Goal: Communication & Community: Answer question/provide support

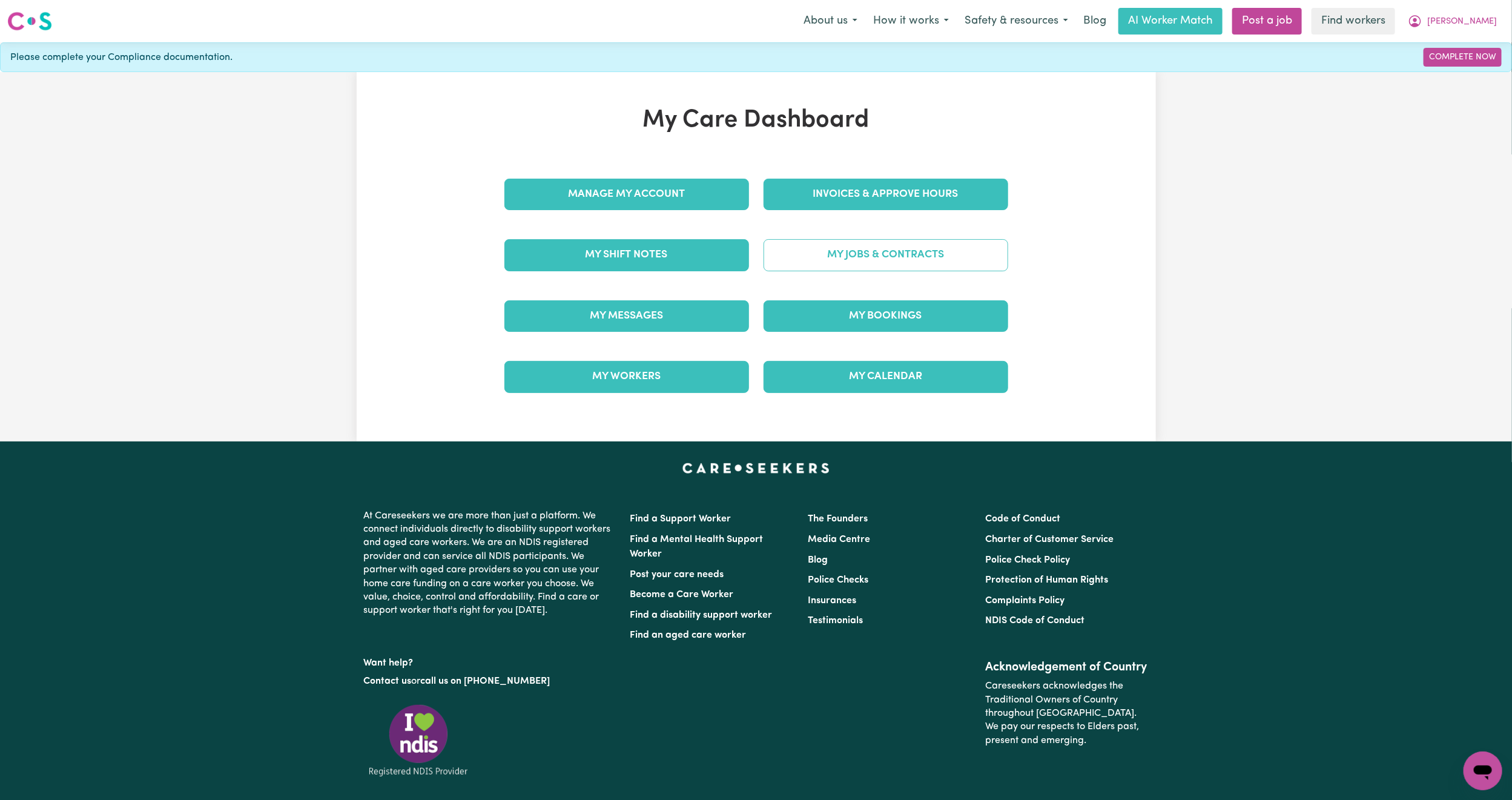
click at [820, 249] on link "My Jobs & Contracts" at bounding box center [886, 255] width 245 height 32
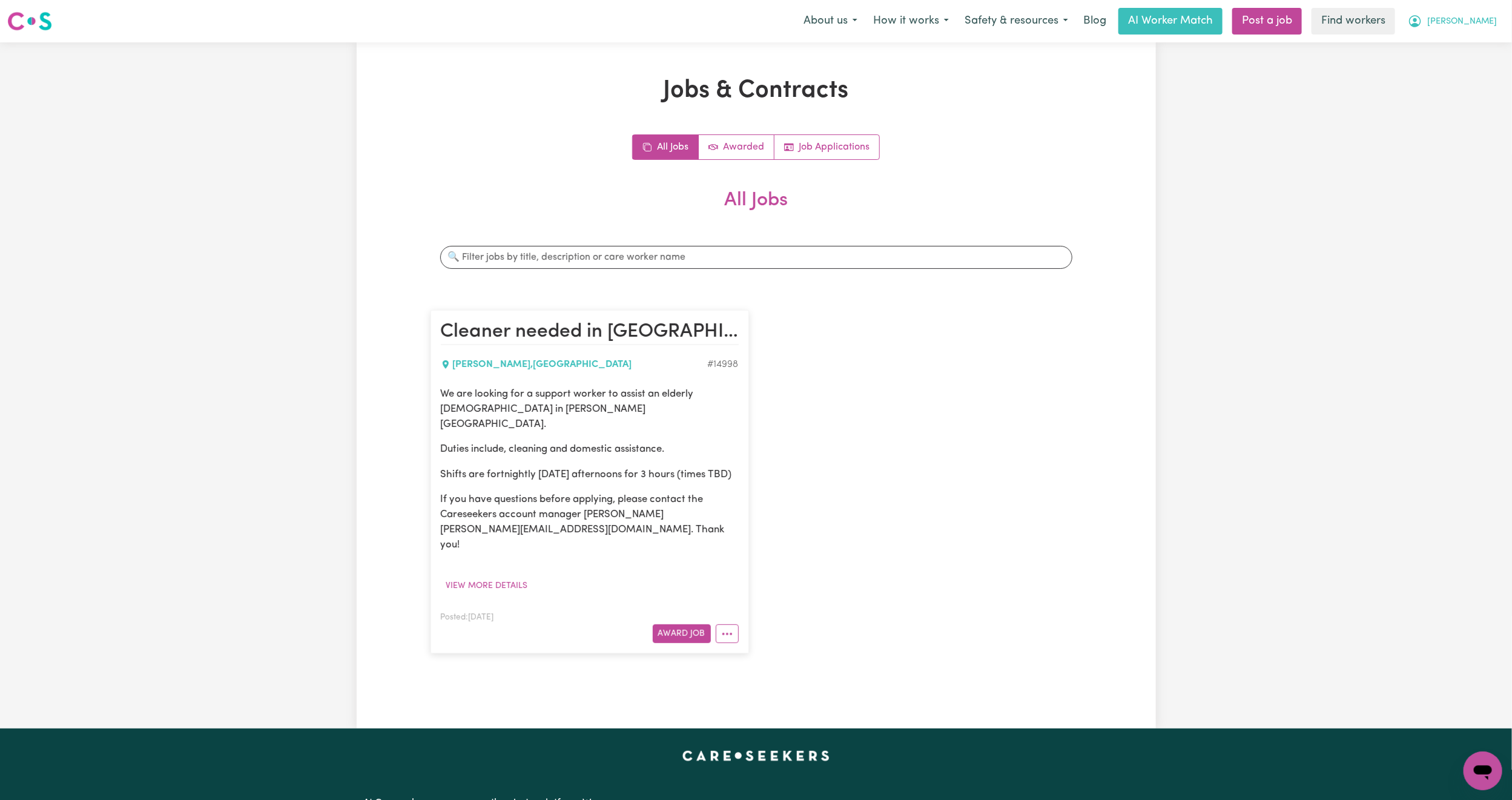
click at [1486, 19] on span "[PERSON_NAME]" at bounding box center [1462, 21] width 69 height 14
click at [1457, 40] on link "My Dashboard" at bounding box center [1456, 47] width 96 height 23
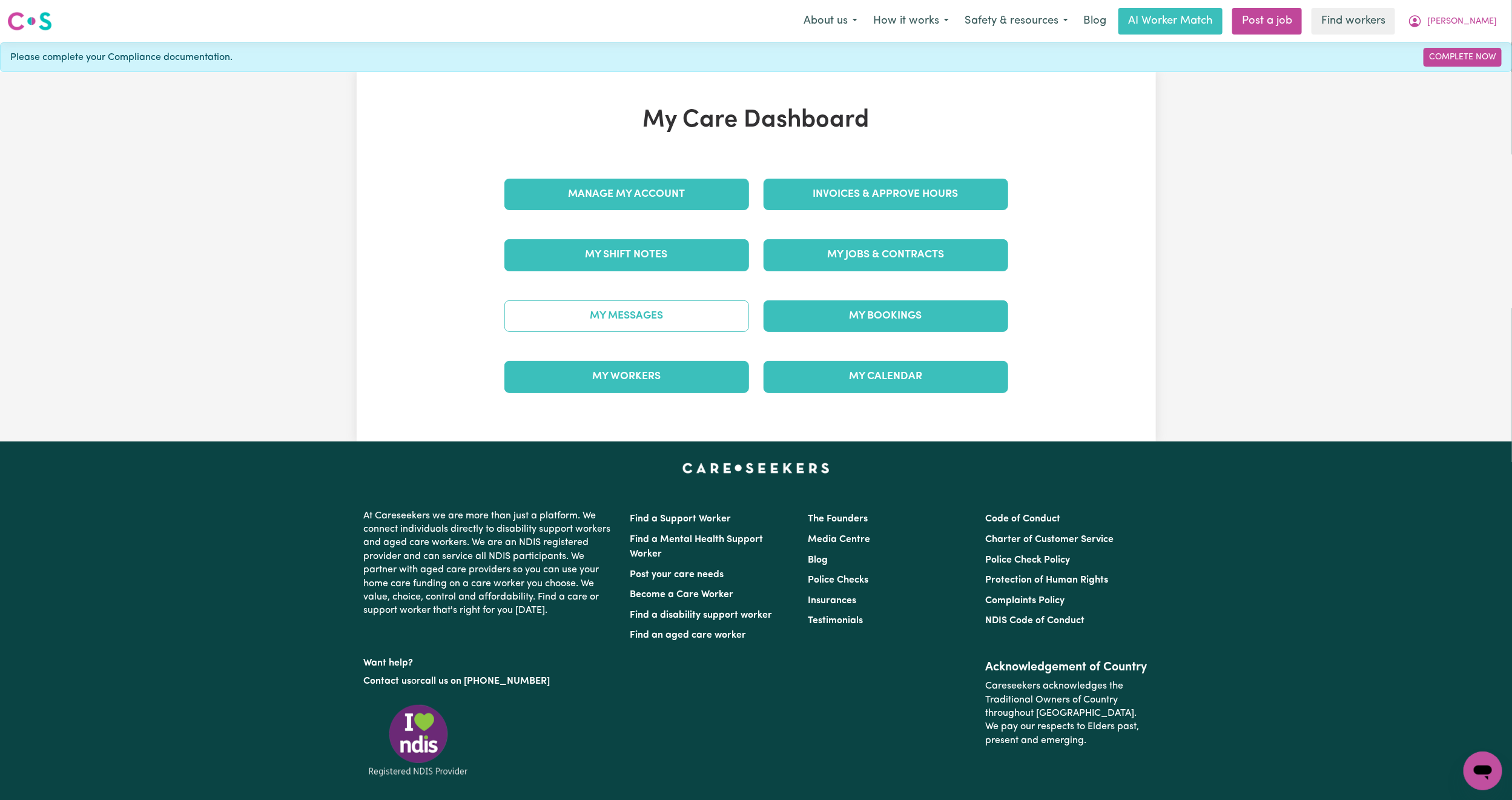
click at [681, 323] on link "My Messages" at bounding box center [627, 316] width 245 height 32
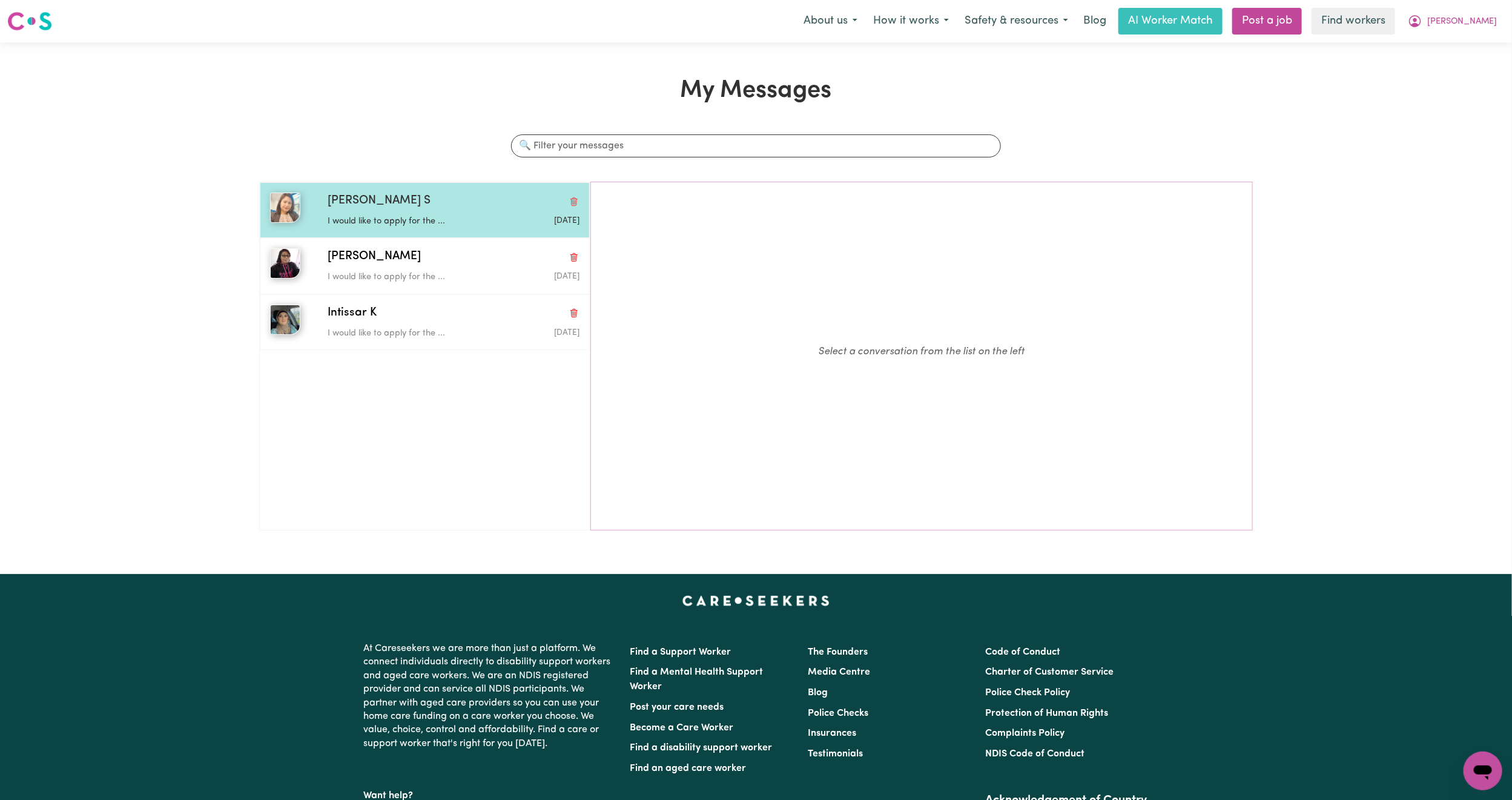
click at [367, 233] on div "[PERSON_NAME] S I would like to apply for the ... [DATE]" at bounding box center [425, 210] width 330 height 56
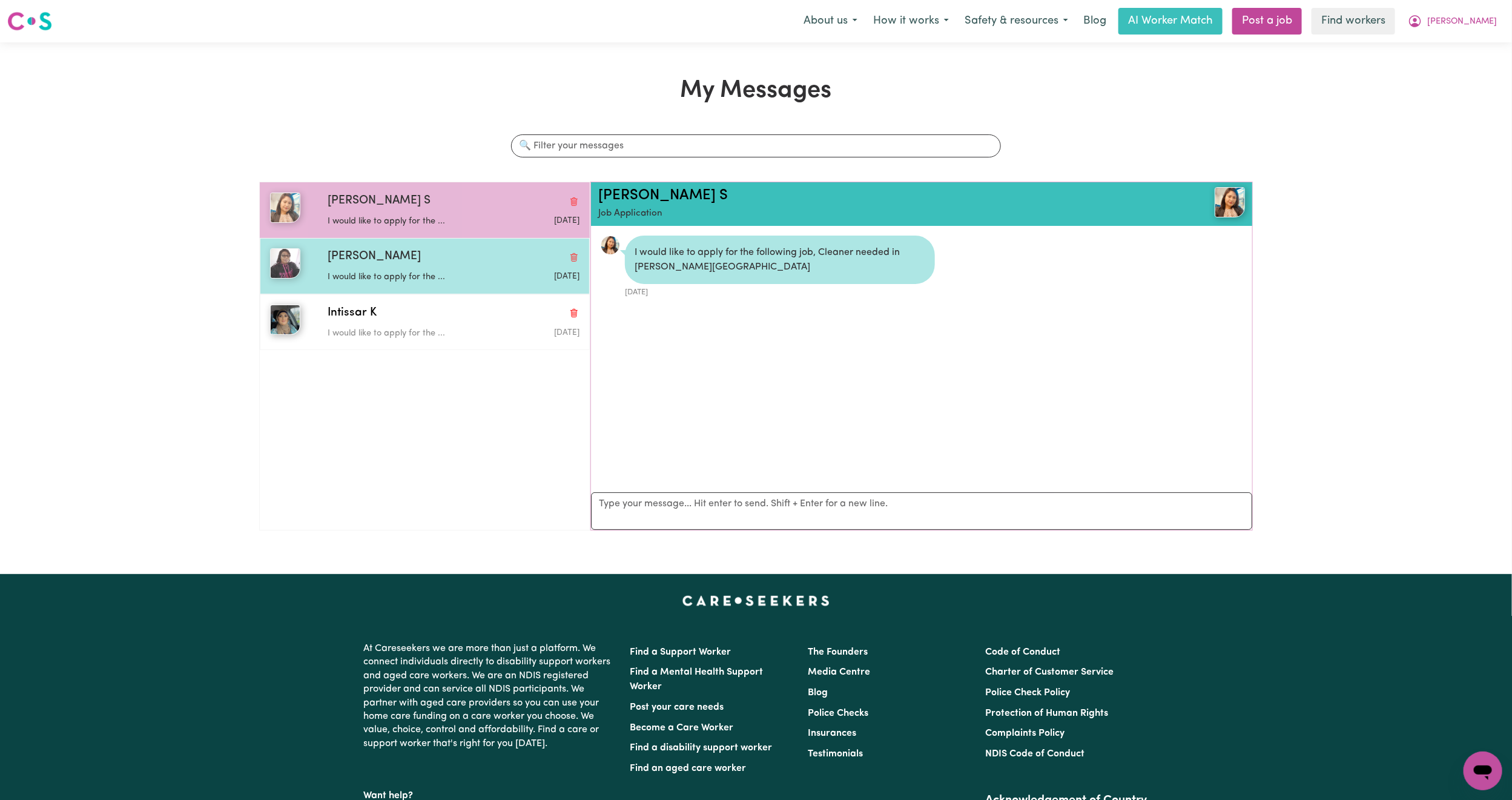
scroll to position [8, 0]
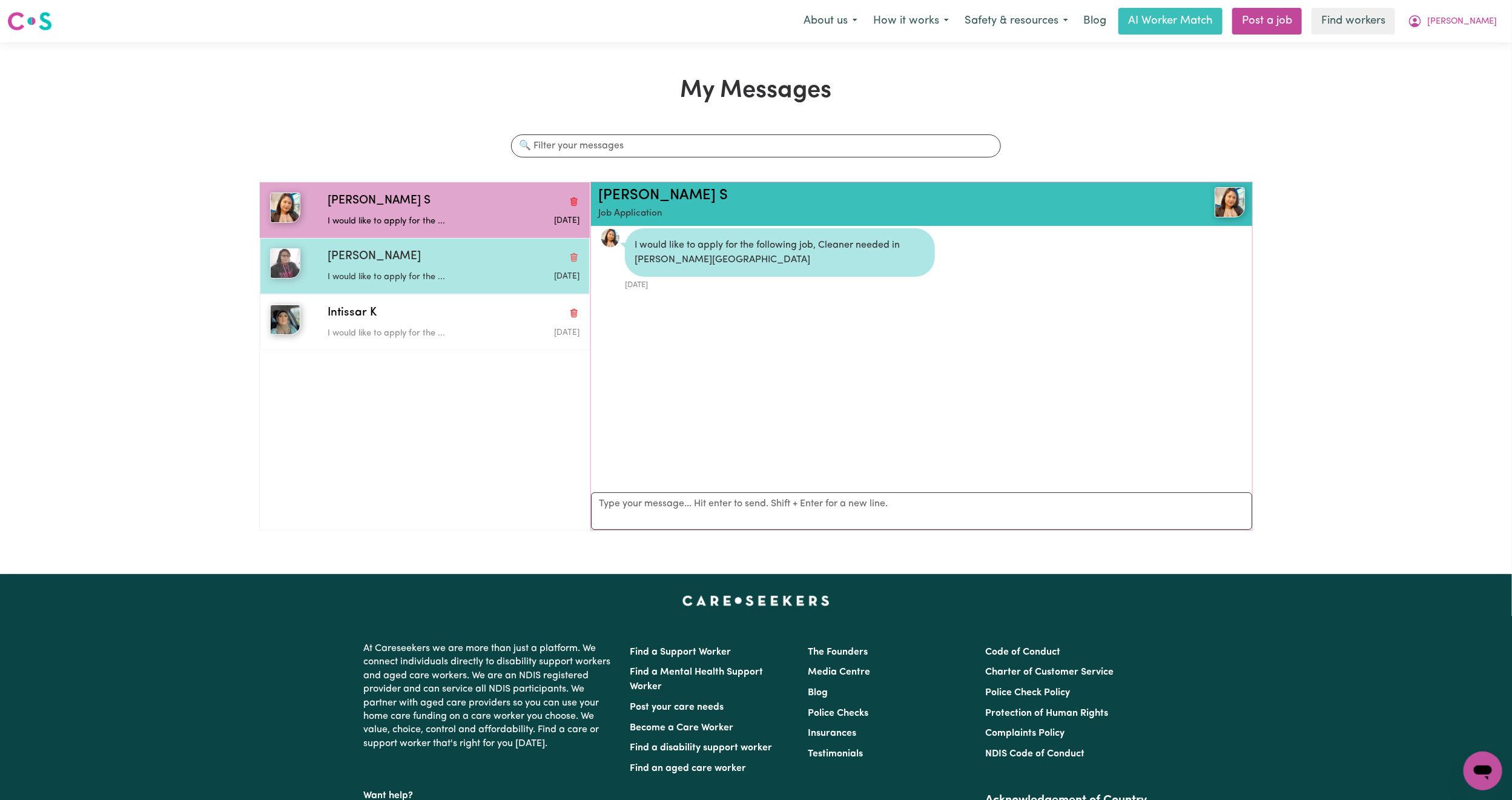
click at [417, 282] on p "I would like to apply for the ..." at bounding box center [411, 277] width 168 height 14
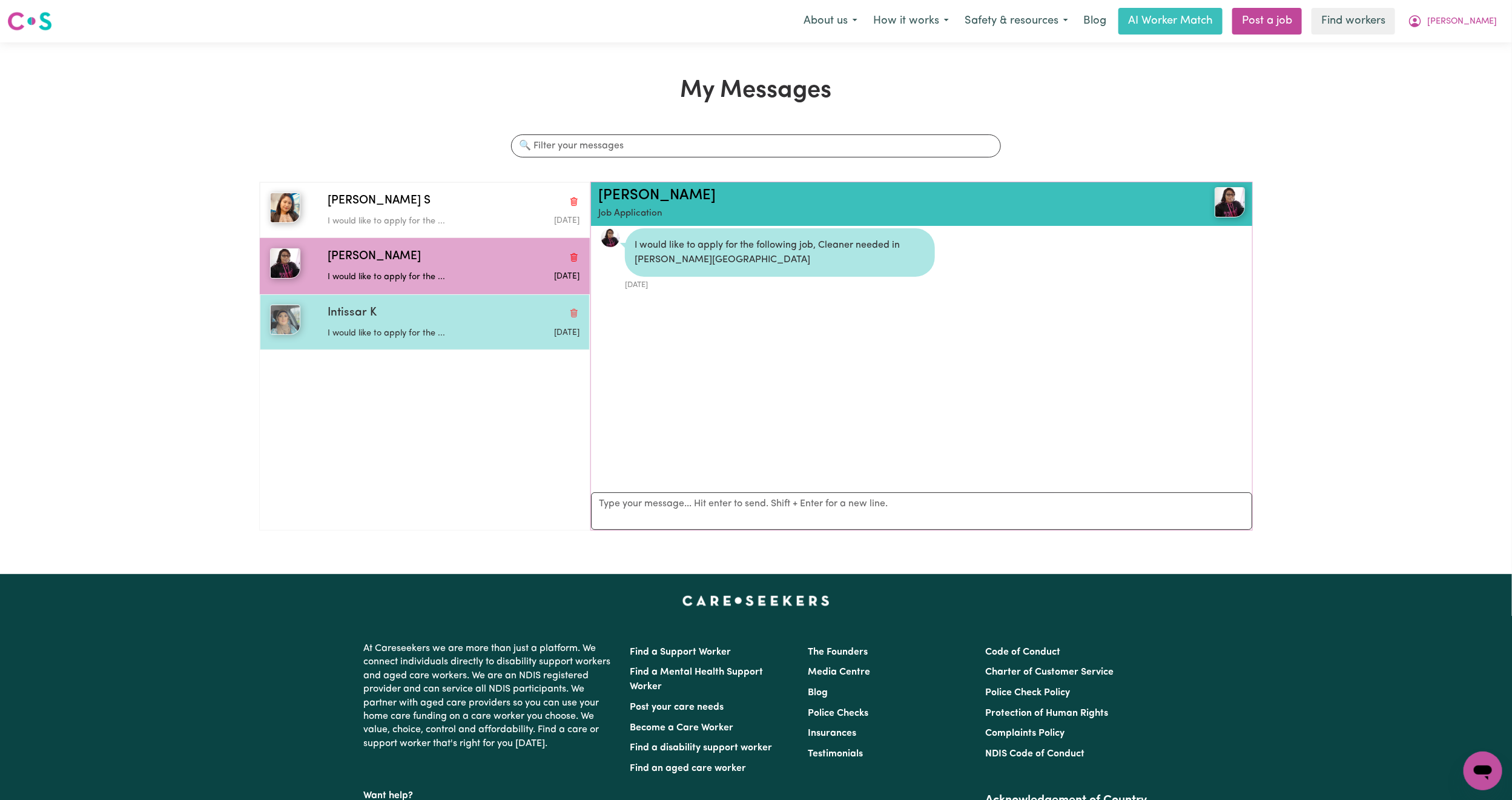
click at [451, 337] on p "I would like to apply for the ..." at bounding box center [411, 334] width 168 height 14
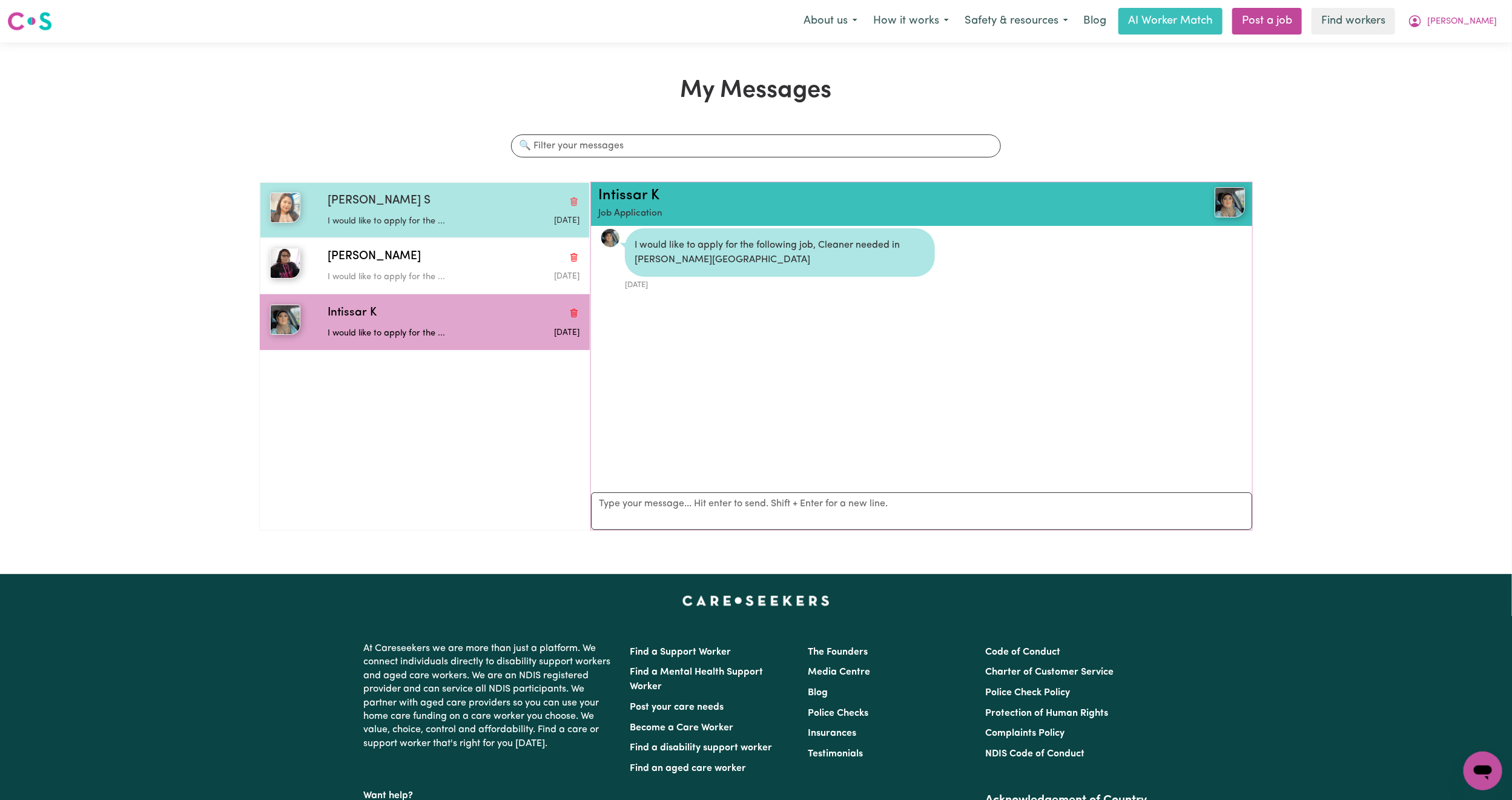
click at [430, 202] on div "[PERSON_NAME] S" at bounding box center [453, 201] width 252 height 18
